Goal: Entertainment & Leisure: Browse casually

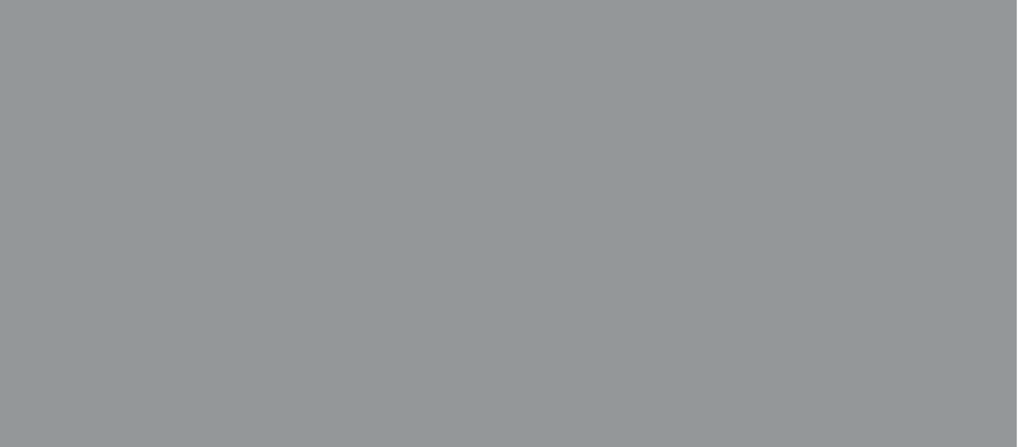
scroll to position [377, 8]
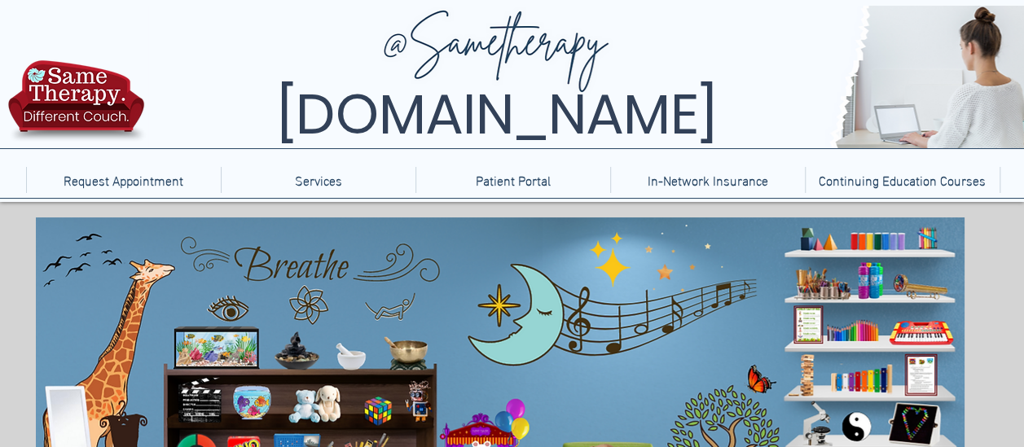
scroll to position [165, 0]
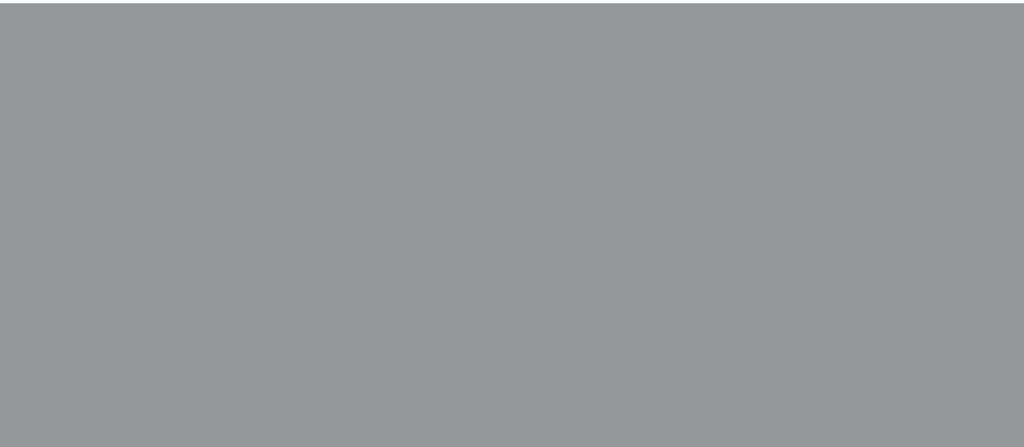
scroll to position [345, 0]
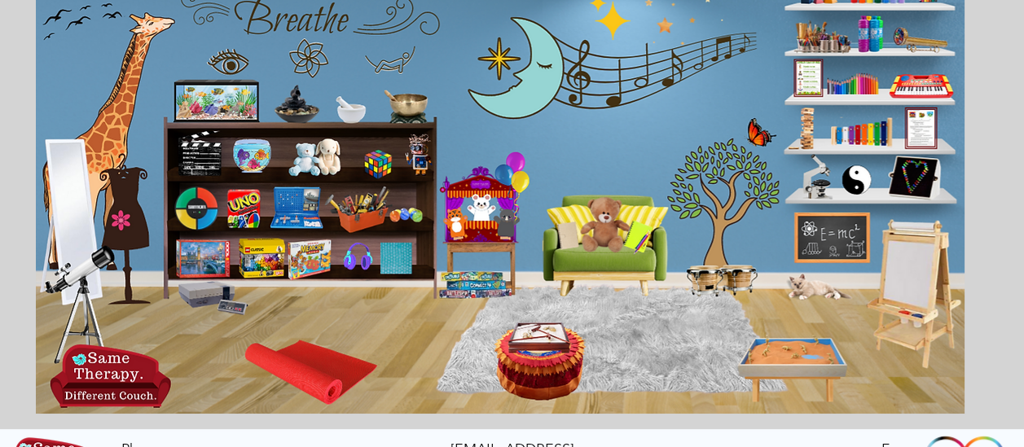
scroll to position [244, 0]
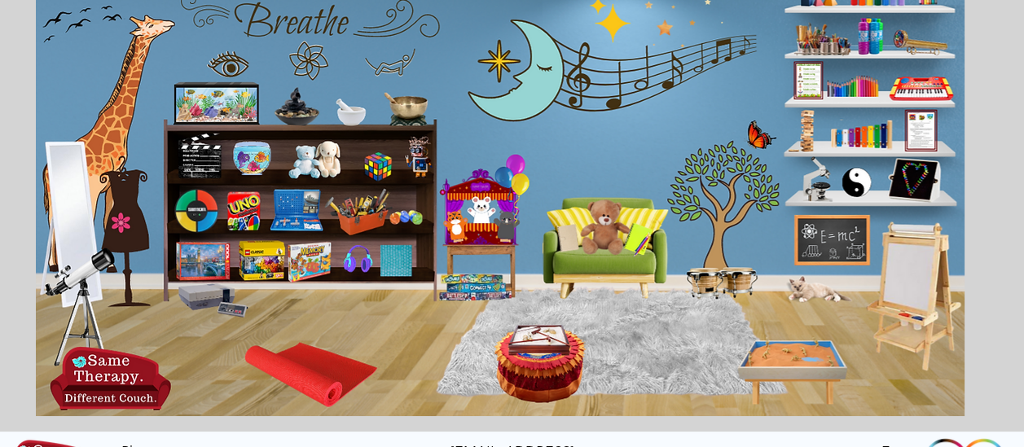
click at [316, 160] on icon "Two stuffed animals on a shelf that when clicked brings you to a website with v…" at bounding box center [314, 158] width 53 height 39
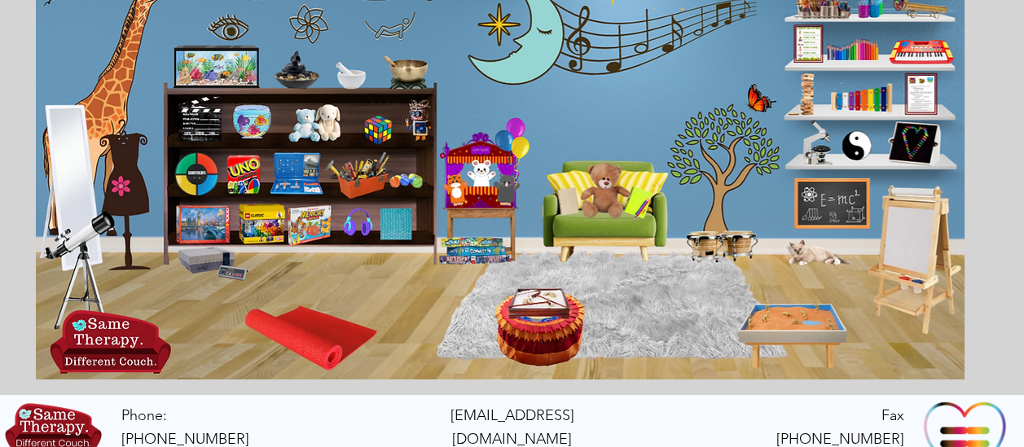
scroll to position [280, 0]
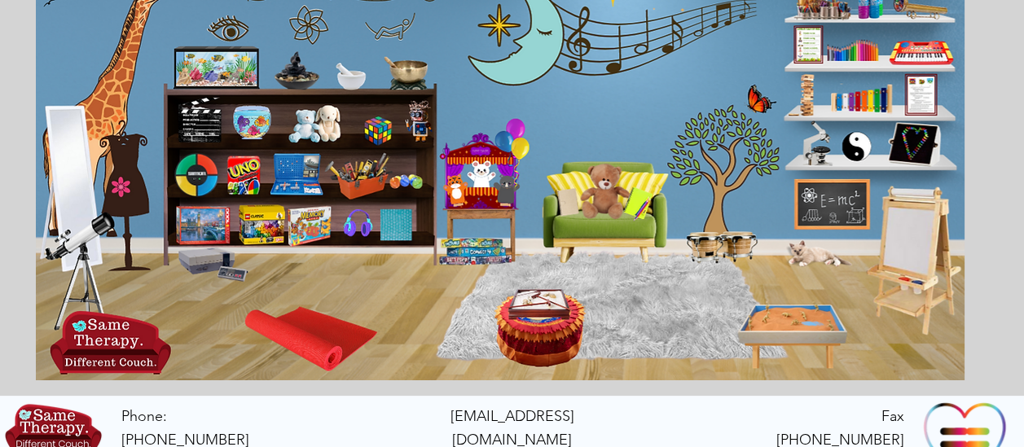
click at [799, 267] on img "main content" at bounding box center [500, 158] width 929 height 443
click at [798, 256] on icon "main content" at bounding box center [819, 251] width 60 height 29
click at [125, 187] on icon "An image of a seamstress mannequin that when clicked brings you to a dress up g…" at bounding box center [126, 173] width 43 height 86
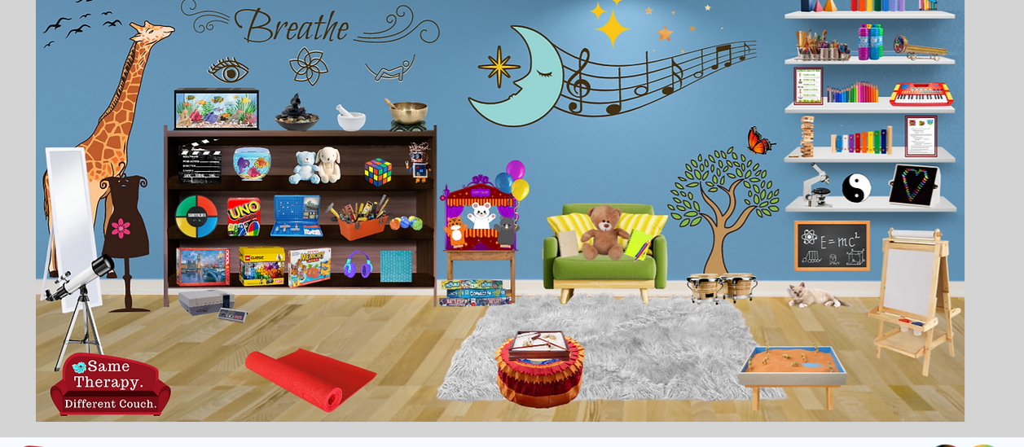
scroll to position [237, 0]
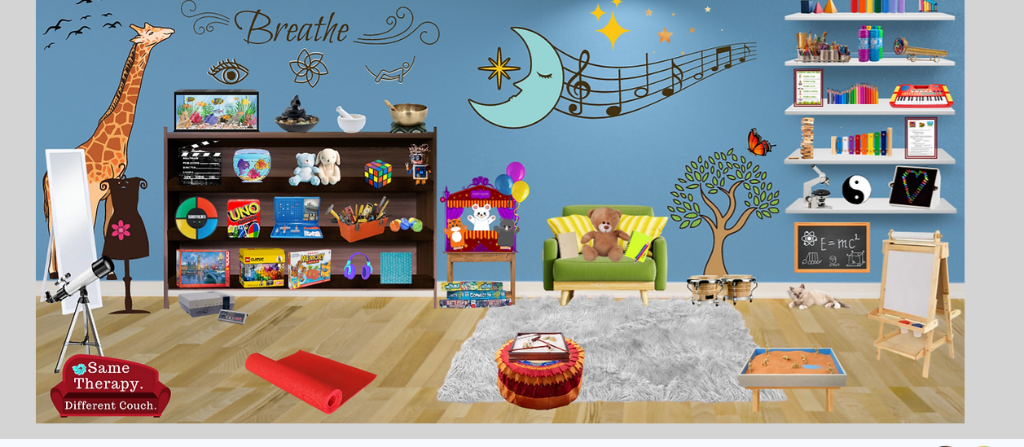
click at [365, 267] on icon "main content" at bounding box center [352, 269] width 33 height 33
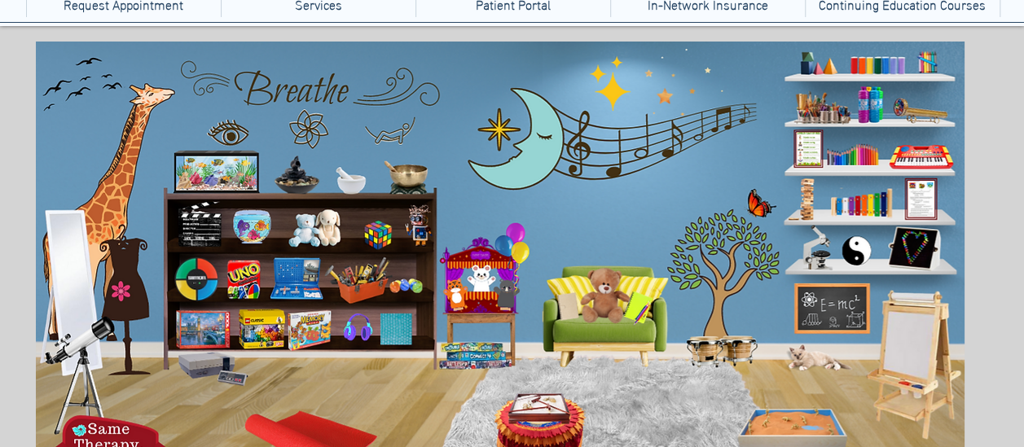
scroll to position [174, 0]
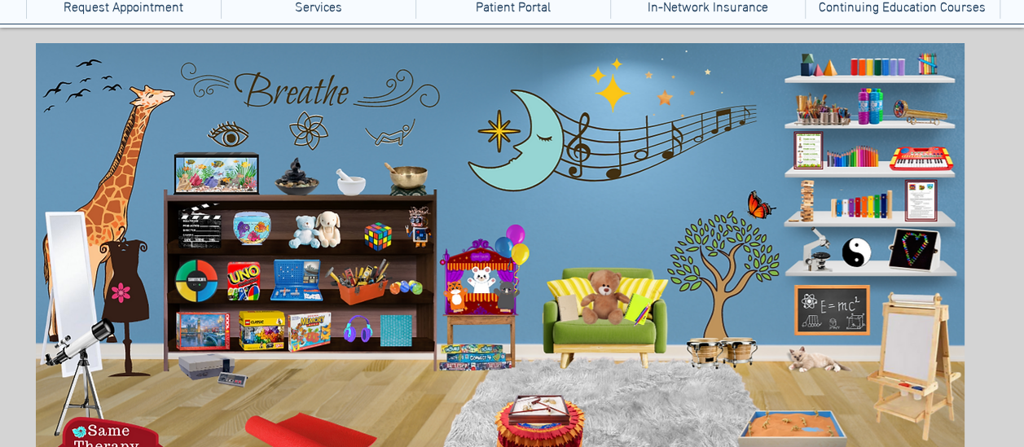
click at [907, 158] on icon "main content" at bounding box center [920, 156] width 62 height 27
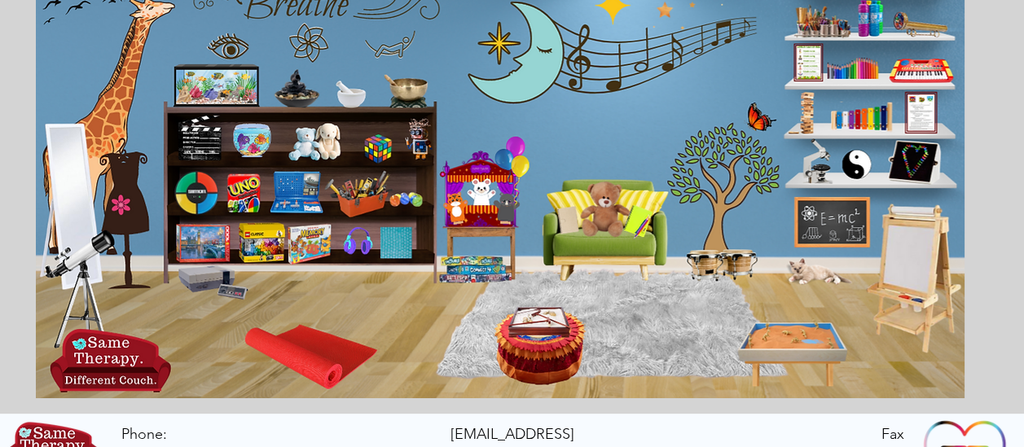
scroll to position [263, 0]
